Goal: Information Seeking & Learning: Learn about a topic

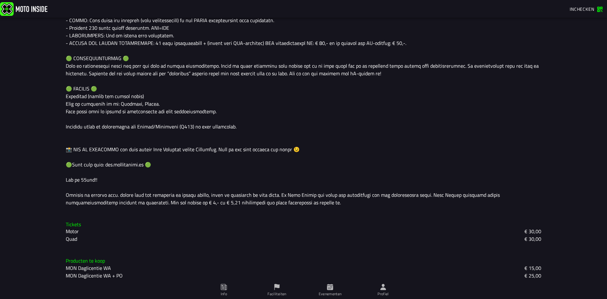
scroll to position [487, 0]
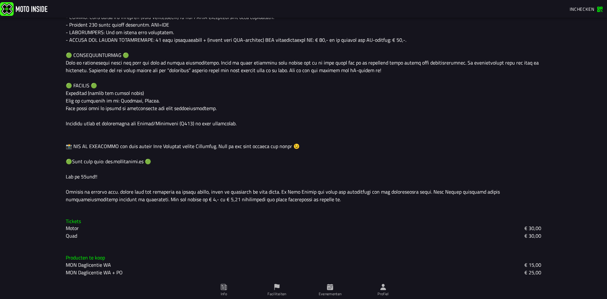
click at [325, 290] on span "Evenementen" at bounding box center [330, 290] width 46 height 18
click at [0, 0] on icon at bounding box center [0, 0] width 0 height 0
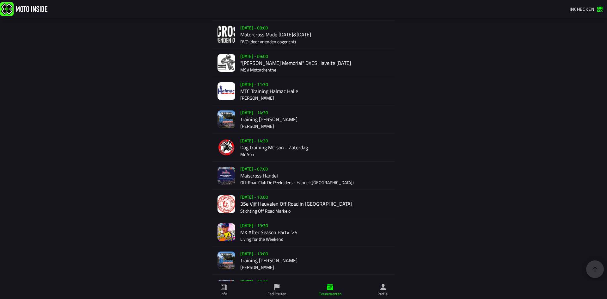
scroll to position [1062, 0]
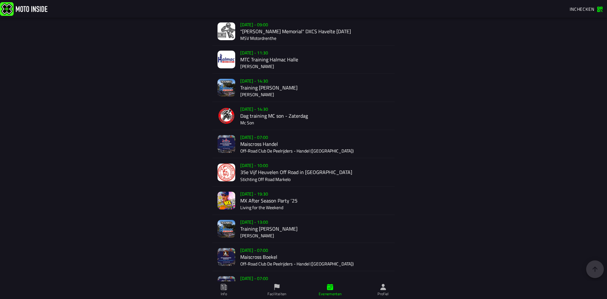
click at [303, 171] on div "[DATE] - 10:00 35e Vijf Heuvelen Off Road in [GEOGRAPHIC_DATA] Stichting Off Ro…" at bounding box center [314, 172] width 149 height 28
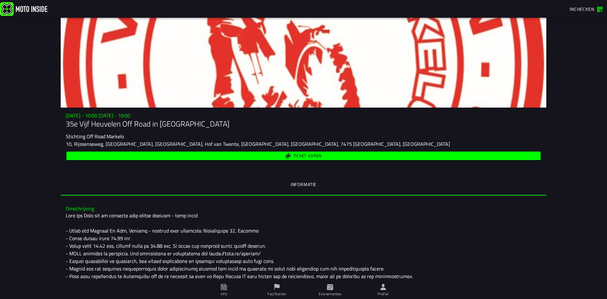
drag, startPoint x: 65, startPoint y: 123, endPoint x: 198, endPoint y: 133, distance: 133.6
click at [198, 133] on div "[DATE] - 10:00 [DATE] - 10:00 35e Vijf Heuvelen Off Road in [GEOGRAPHIC_DATA] S…" at bounding box center [304, 137] width 486 height 49
drag, startPoint x: 184, startPoint y: 123, endPoint x: 90, endPoint y: 124, distance: 94.3
click at [91, 127] on h1 "35e Vijf Heuvelen Off Road in [GEOGRAPHIC_DATA]" at bounding box center [304, 124] width 476 height 10
drag, startPoint x: 70, startPoint y: 123, endPoint x: 179, endPoint y: 147, distance: 111.4
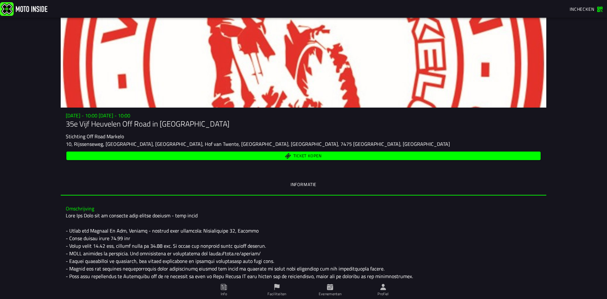
click at [180, 140] on div "[DATE] - 10:00 [DATE] - 10:00 35e Vijf Heuvelen Off Road in [GEOGRAPHIC_DATA] S…" at bounding box center [304, 137] width 486 height 49
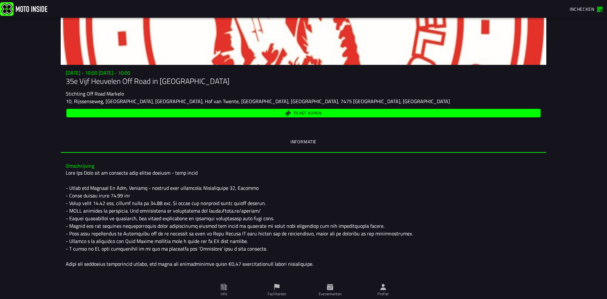
scroll to position [63, 0]
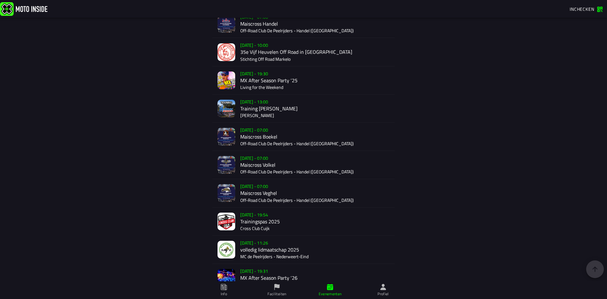
scroll to position [1198, 0]
